Goal: Task Accomplishment & Management: Manage account settings

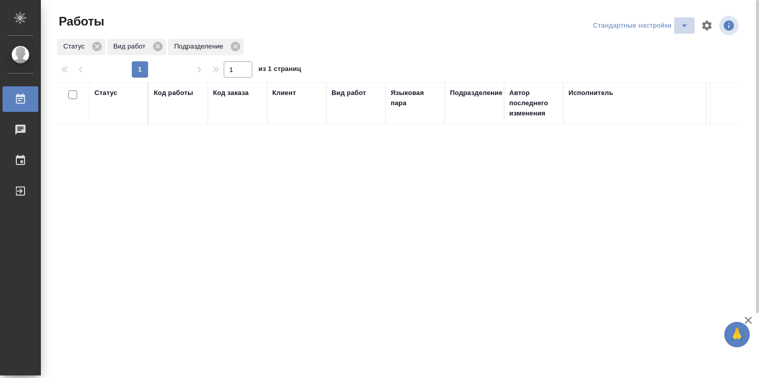
click at [684, 20] on icon "split button" at bounding box center [684, 25] width 12 height 12
click at [647, 46] on li "Мои заказы" at bounding box center [642, 46] width 104 height 16
click at [682, 26] on icon "split button" at bounding box center [684, 25] width 12 height 12
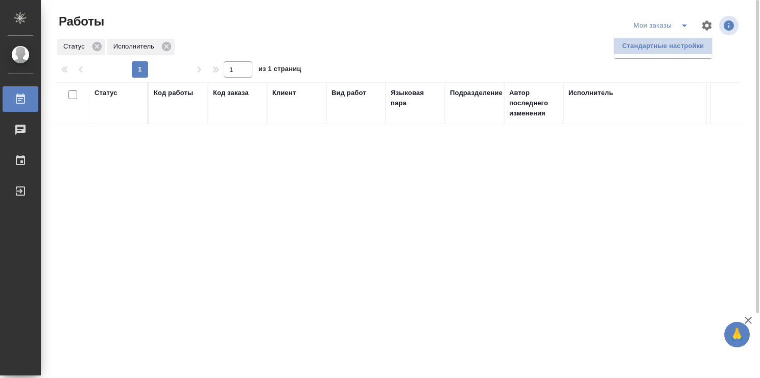
click at [651, 46] on li "Стандартные настройки" at bounding box center [663, 46] width 98 height 16
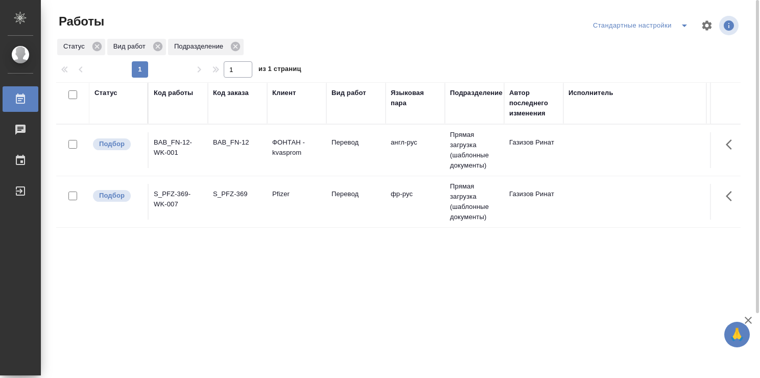
click at [379, 152] on td "Перевод" at bounding box center [355, 150] width 59 height 36
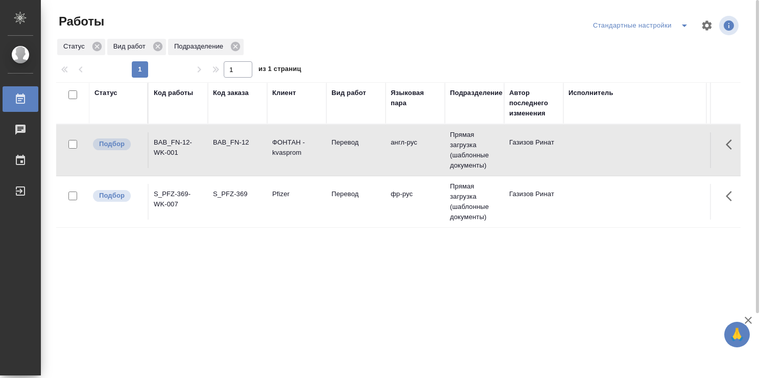
click at [379, 152] on td "Перевод" at bounding box center [355, 150] width 59 height 36
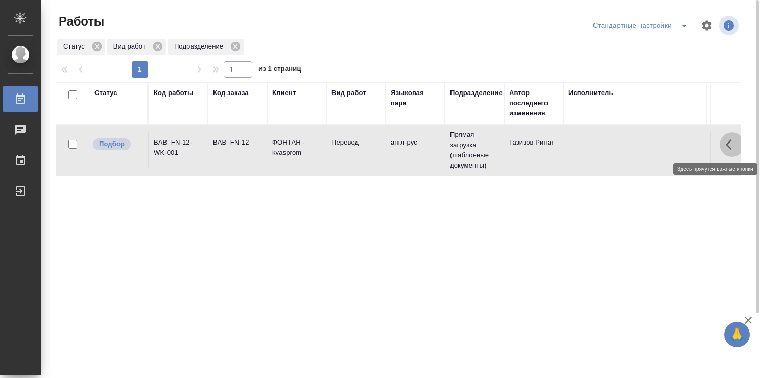
click at [724, 142] on button "button" at bounding box center [732, 144] width 25 height 25
click at [438, 159] on td "англ-рус" at bounding box center [415, 150] width 59 height 36
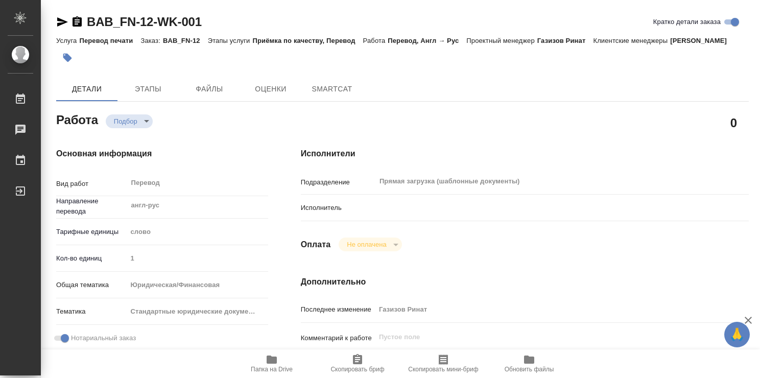
type textarea "x"
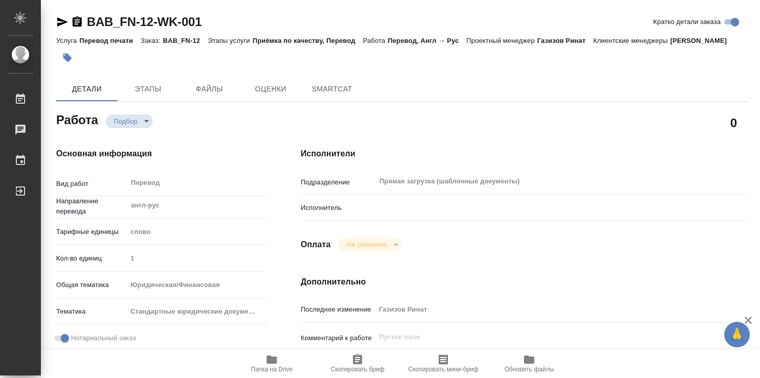
type textarea "x"
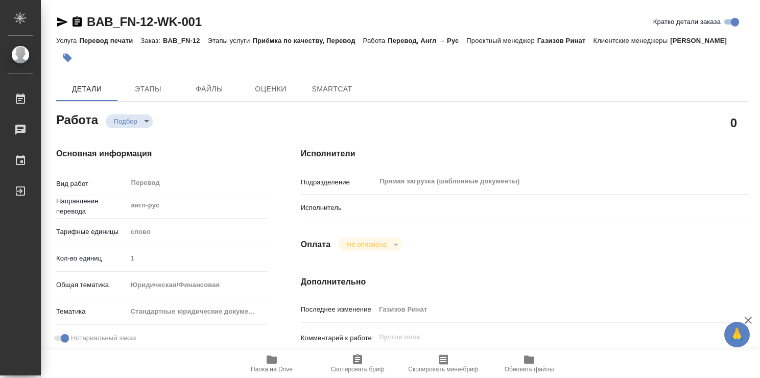
type textarea "x"
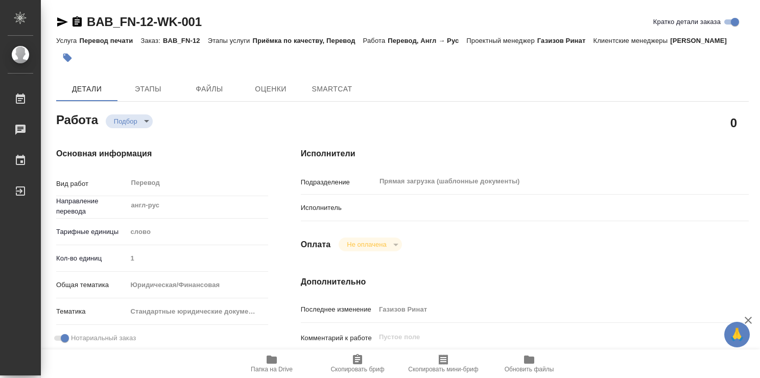
type textarea "x"
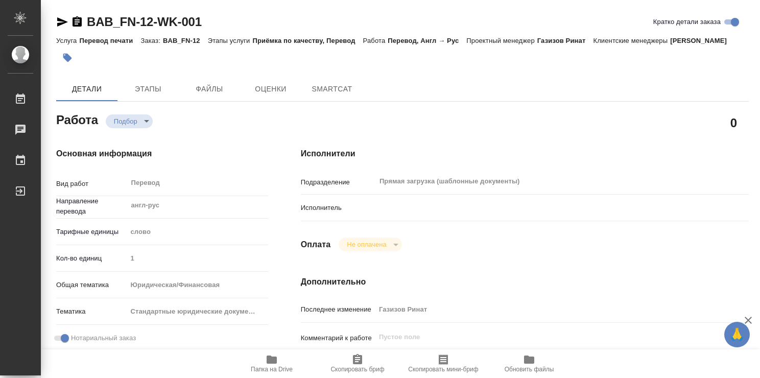
type textarea "x"
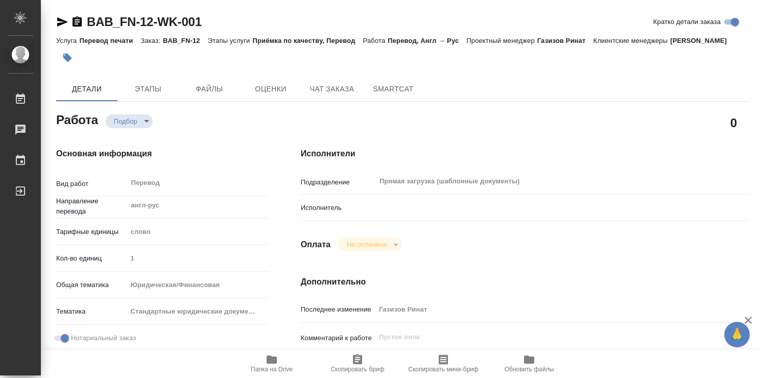
scroll to position [51, 0]
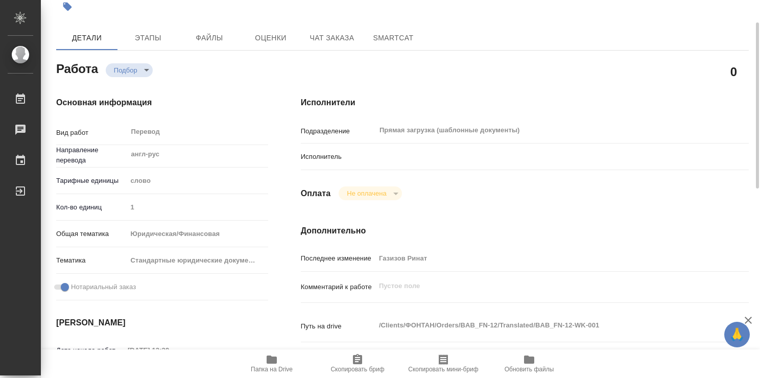
type textarea "x"
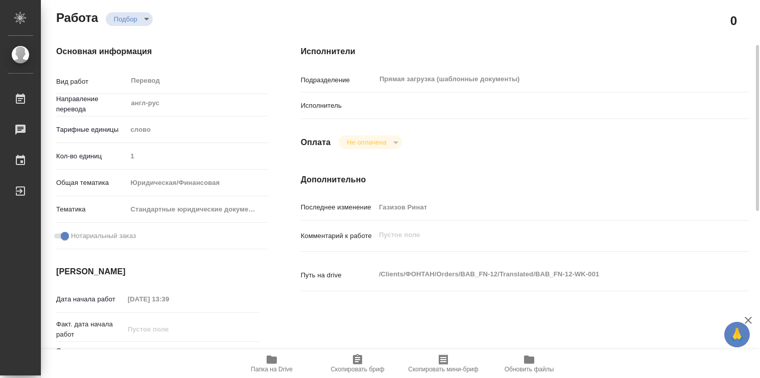
type textarea "x"
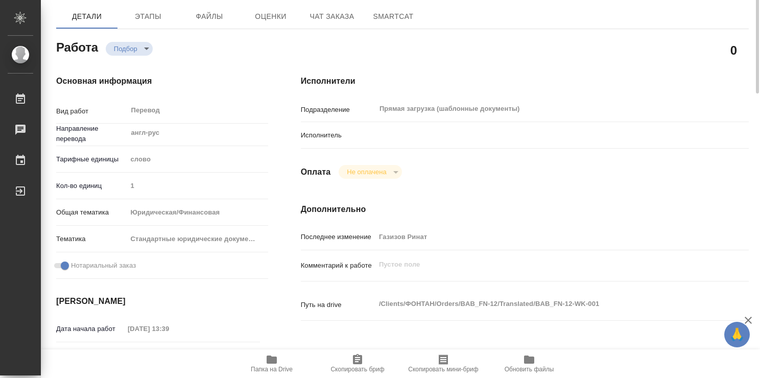
scroll to position [0, 0]
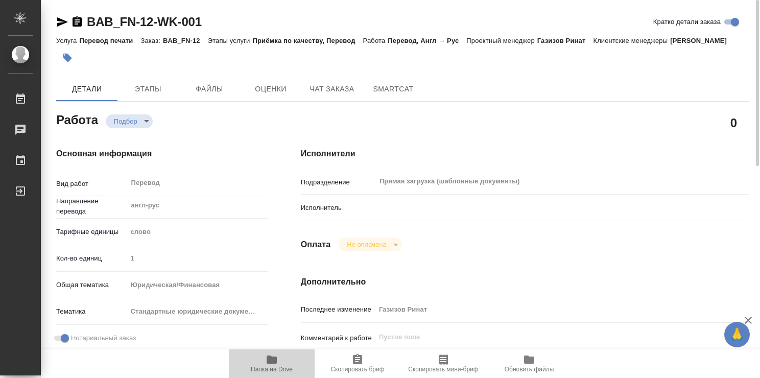
click at [270, 360] on icon "button" at bounding box center [272, 360] width 10 height 8
click at [278, 358] on span "Папка на Drive" at bounding box center [272, 362] width 74 height 19
click at [152, 94] on span "Этапы" at bounding box center [148, 89] width 49 height 13
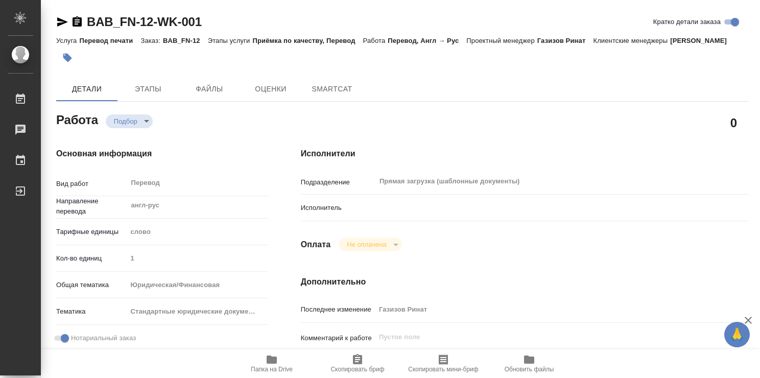
type textarea "x"
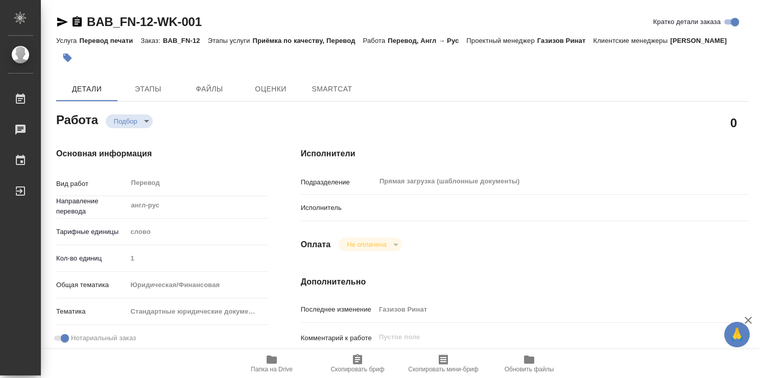
type textarea "x"
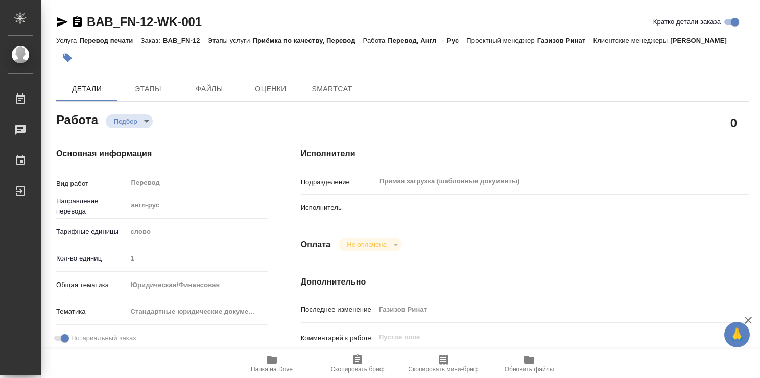
type textarea "x"
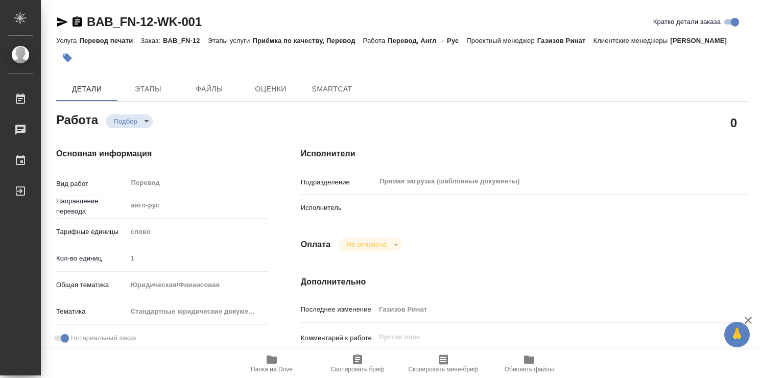
type textarea "x"
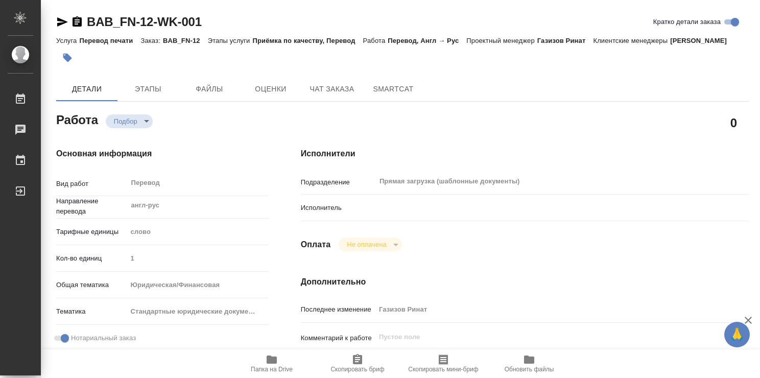
type textarea "x"
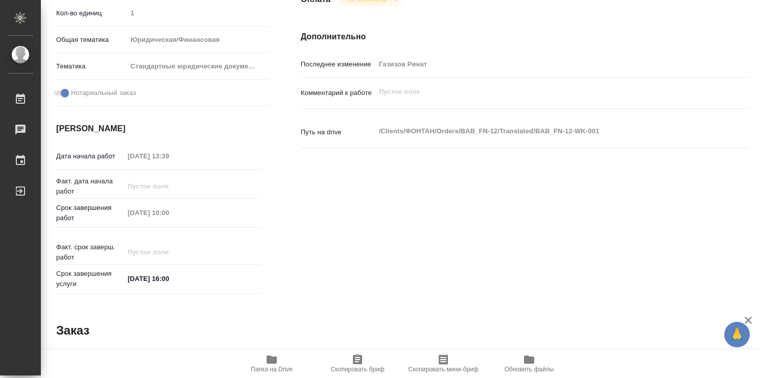
type textarea "x"
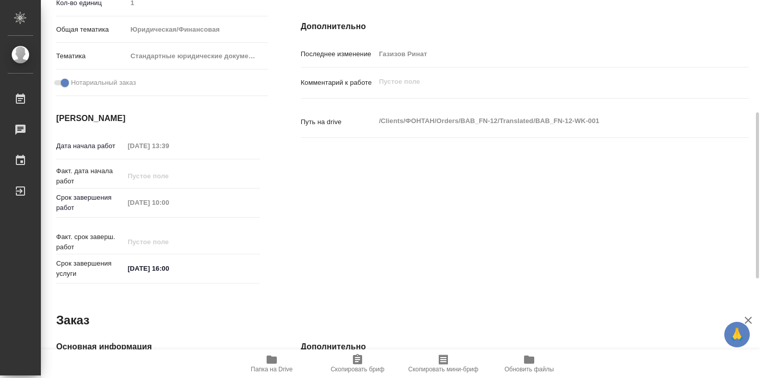
scroll to position [481, 0]
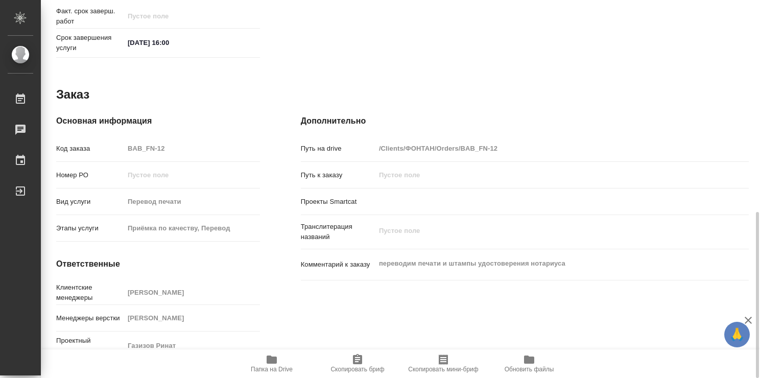
click at [274, 358] on icon "button" at bounding box center [272, 360] width 10 height 8
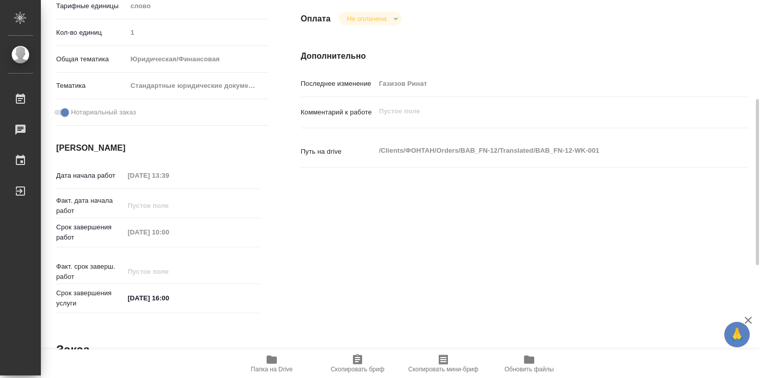
scroll to position [0, 0]
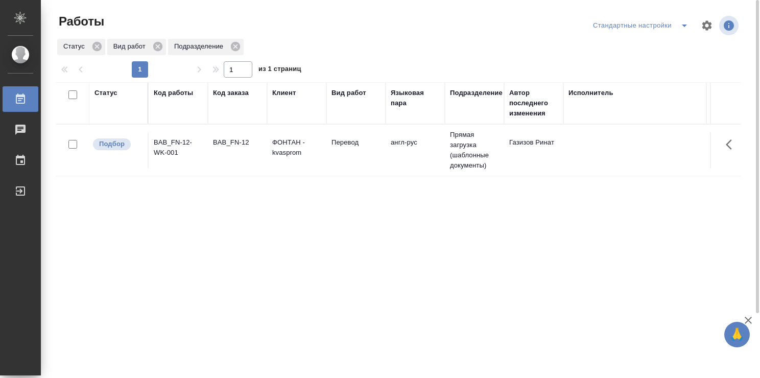
click at [484, 296] on div "Статус Код работы Код заказа Клиент Вид работ Языковая пара Подразделение Автор…" at bounding box center [398, 266] width 684 height 368
click at [732, 141] on icon "button" at bounding box center [732, 144] width 12 height 12
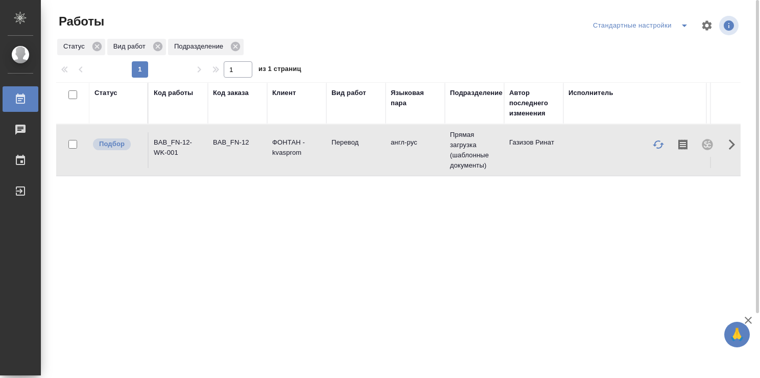
click at [390, 165] on td "англ-рус" at bounding box center [415, 150] width 59 height 36
click at [331, 238] on div "Статус Код работы Код заказа Клиент Вид работ Языковая пара Подразделение Автор…" at bounding box center [398, 266] width 684 height 368
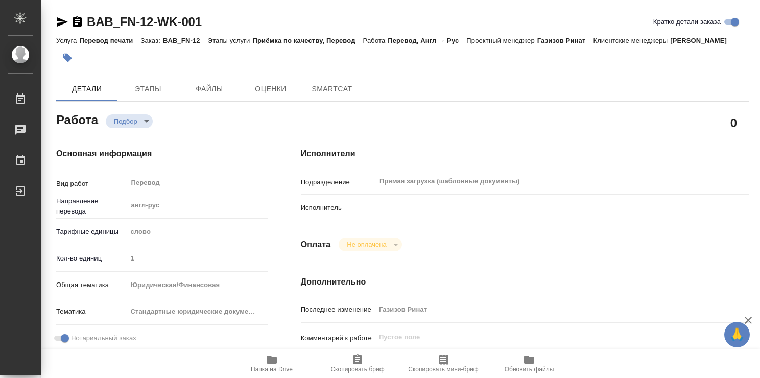
type textarea "x"
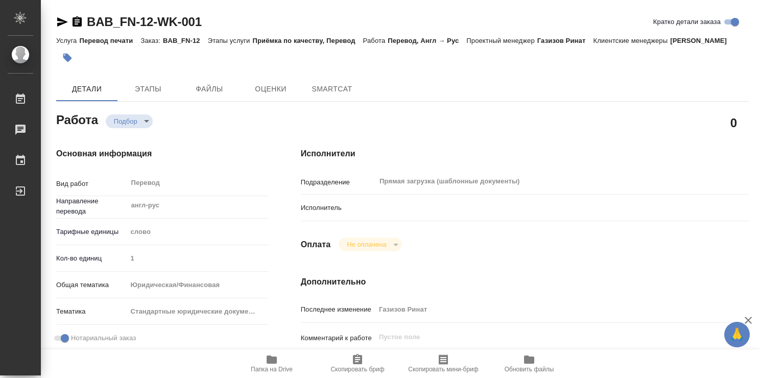
type textarea "x"
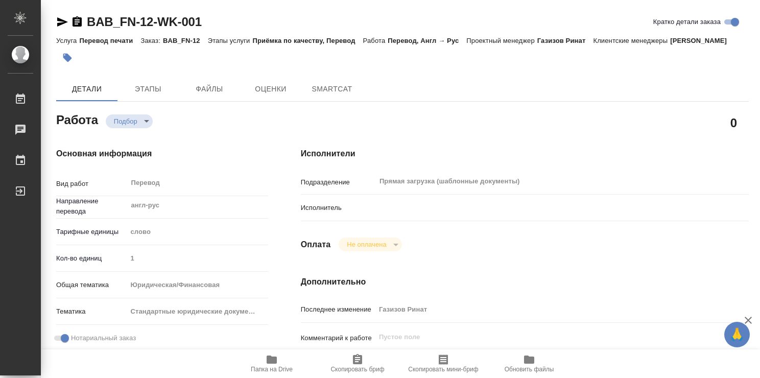
type textarea "x"
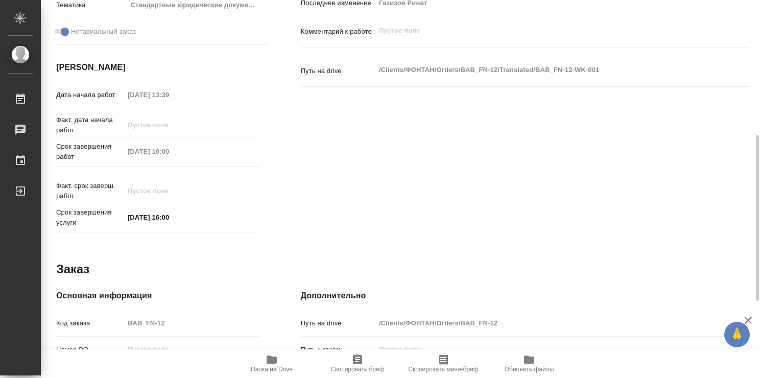
type textarea "x"
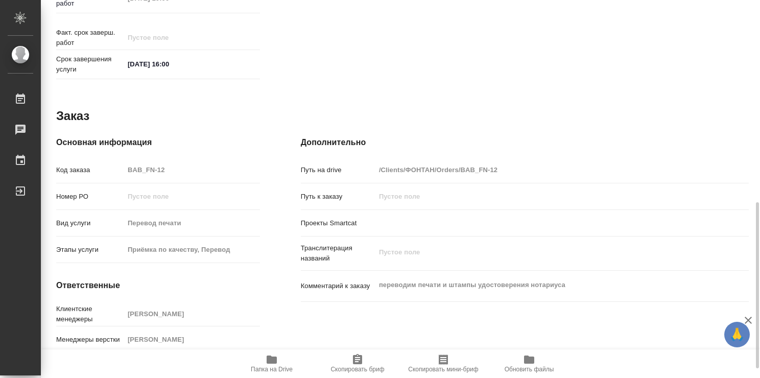
scroll to position [481, 0]
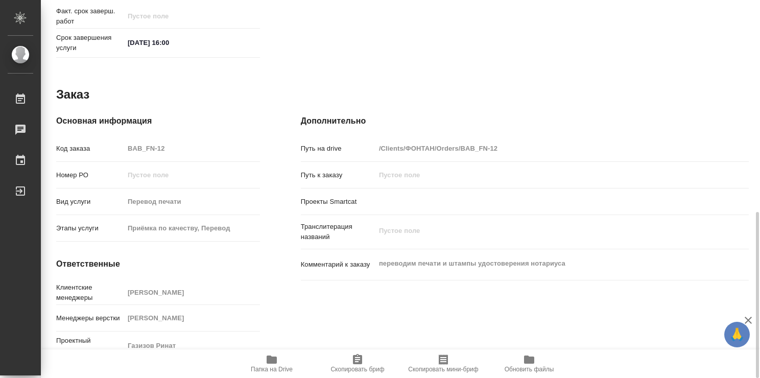
type textarea "x"
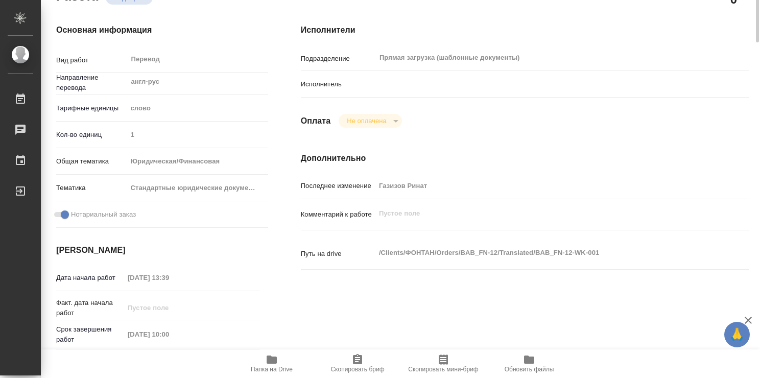
scroll to position [0, 0]
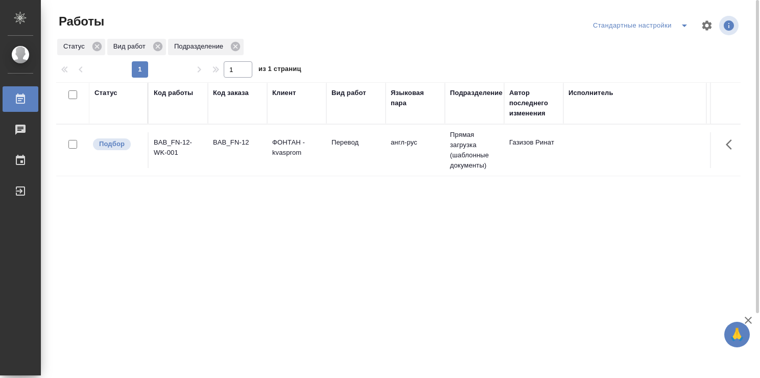
click at [334, 156] on td "Перевод" at bounding box center [355, 150] width 59 height 36
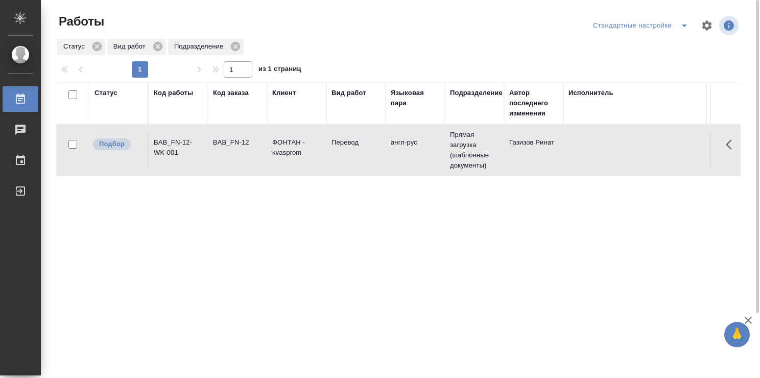
click at [334, 156] on td "Перевод" at bounding box center [355, 150] width 59 height 36
click at [280, 285] on div "Статус Код работы Код заказа Клиент Вид работ Языковая пара Подразделение Автор…" at bounding box center [398, 266] width 684 height 368
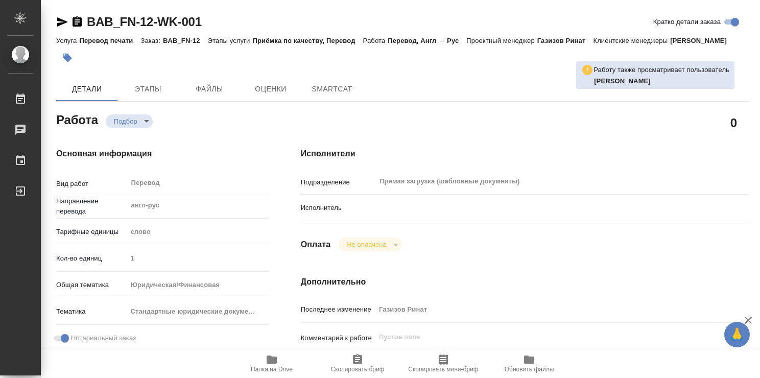
type textarea "x"
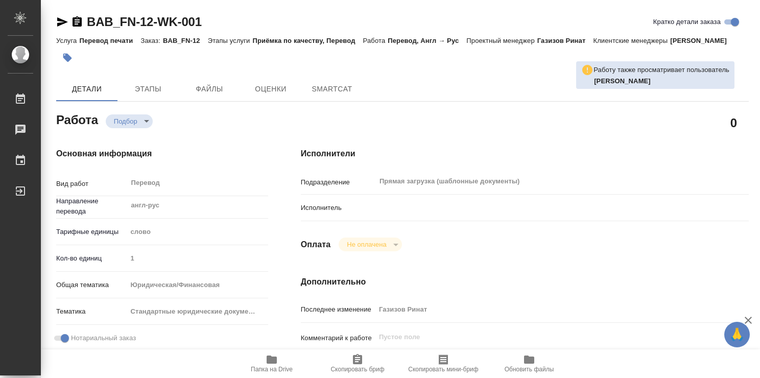
type textarea "x"
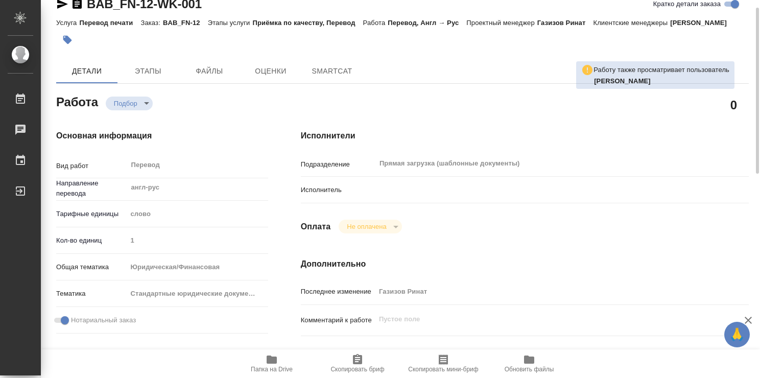
type textarea "x"
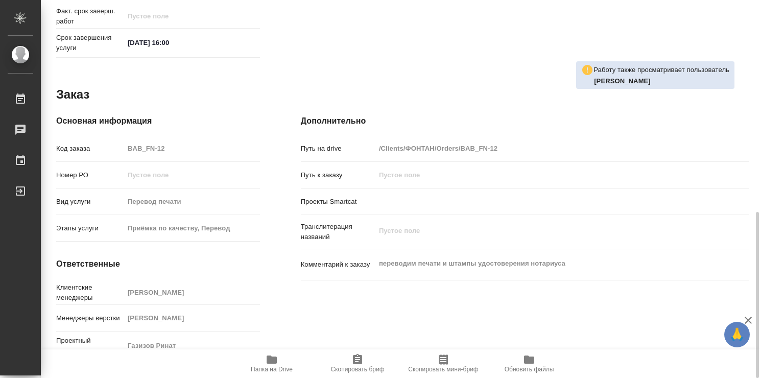
scroll to position [481, 0]
type textarea "x"
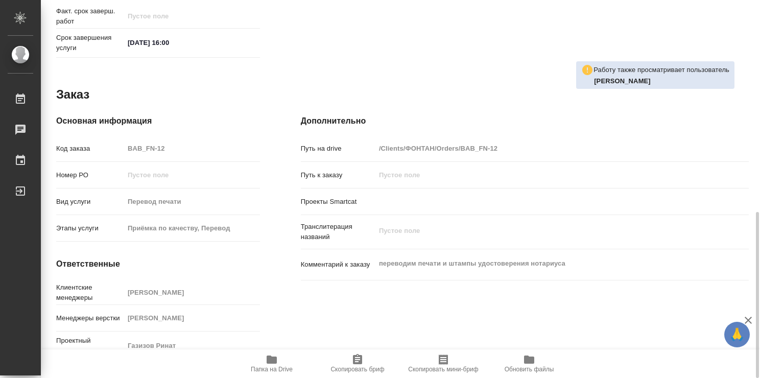
type textarea "x"
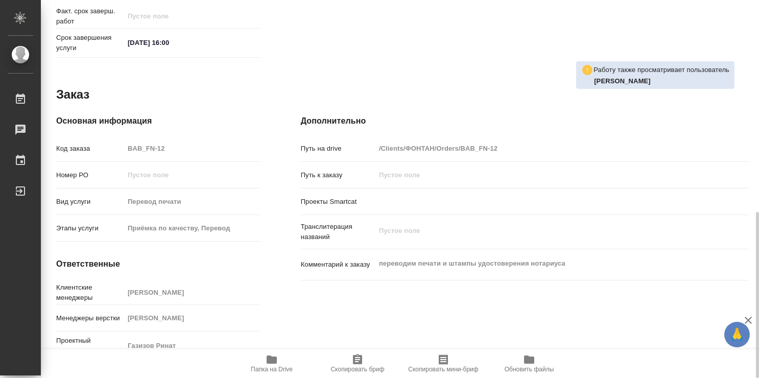
type textarea "x"
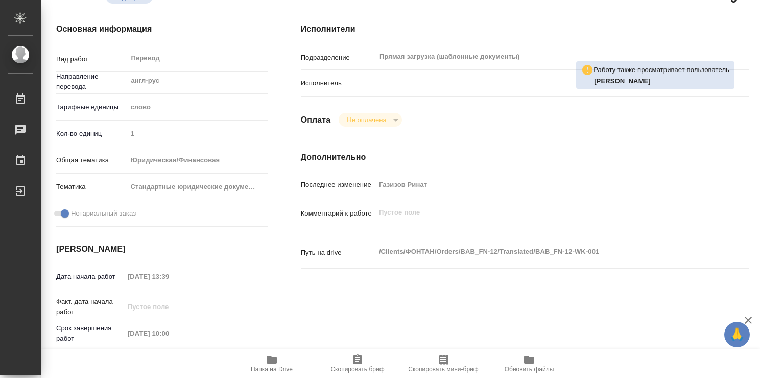
scroll to position [0, 0]
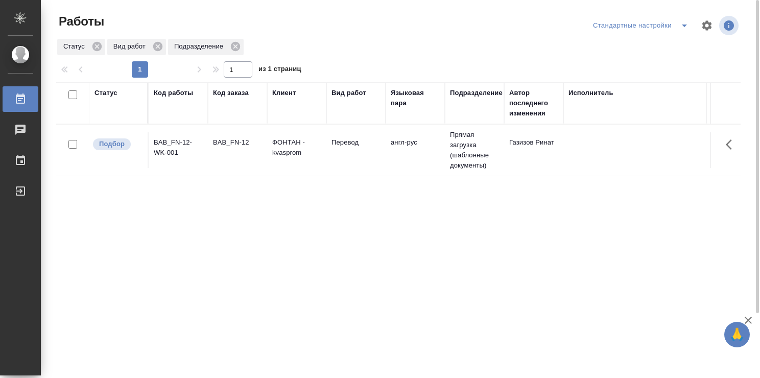
click at [300, 253] on div "Статус Код работы Код заказа Клиент Вид работ Языковая пара Подразделение Автор…" at bounding box center [398, 266] width 684 height 368
